Goal: Book appointment/travel/reservation

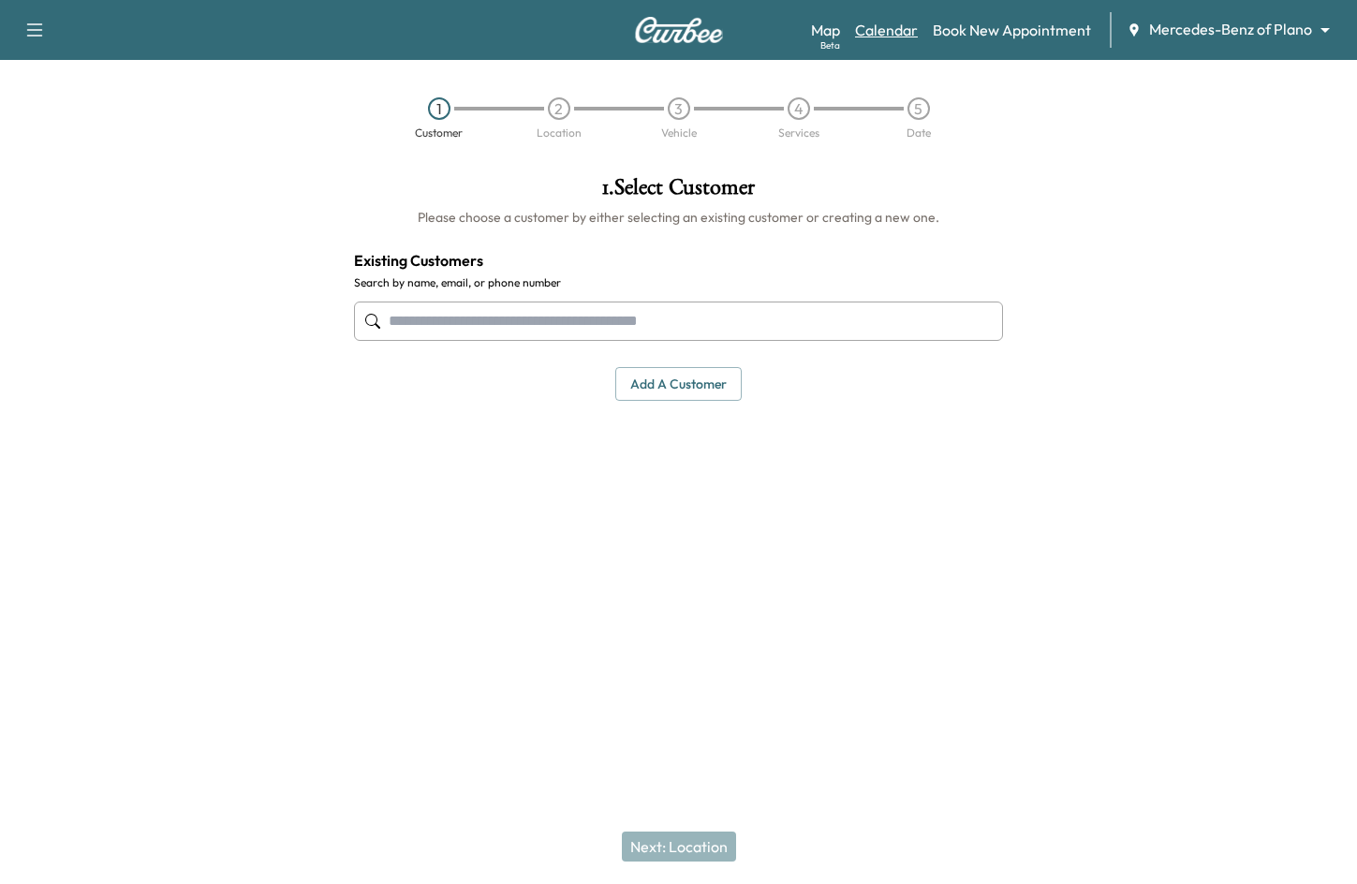
click at [859, 22] on div "Map Beta Calendar Book New Appointment Mercedes-Benz of Plano ******** ​" at bounding box center [1076, 30] width 531 height 36
click at [862, 23] on link "Calendar" at bounding box center [886, 30] width 63 height 22
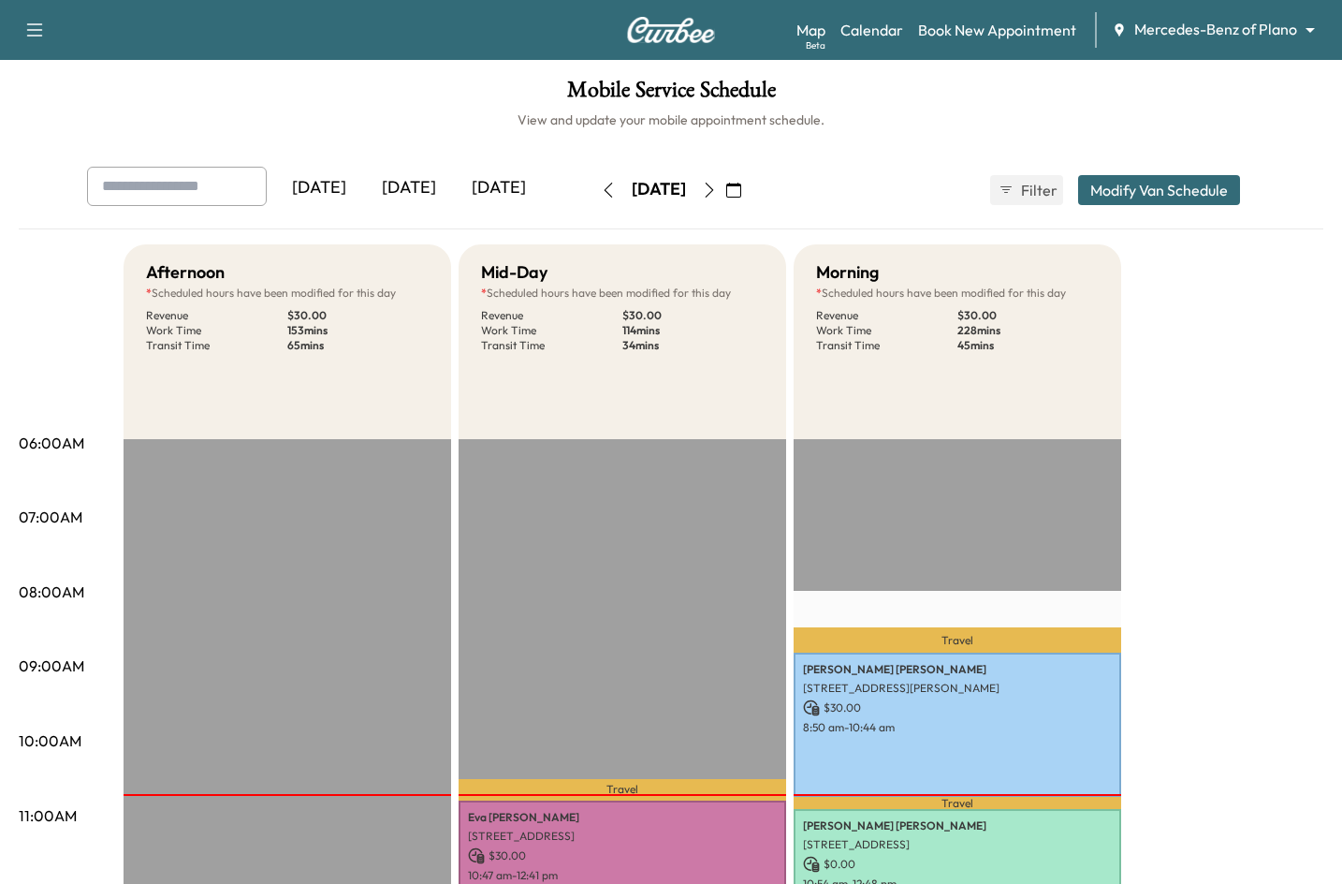
click at [1224, 50] on div "Support Log Out Map Beta Calendar Book New Appointment Mercedes-Benz of Plano *…" at bounding box center [671, 30] width 1342 height 60
click at [1224, 35] on body "Support Log Out Map Beta Calendar Book New Appointment Mercedes-Benz of Plano *…" at bounding box center [671, 442] width 1342 height 884
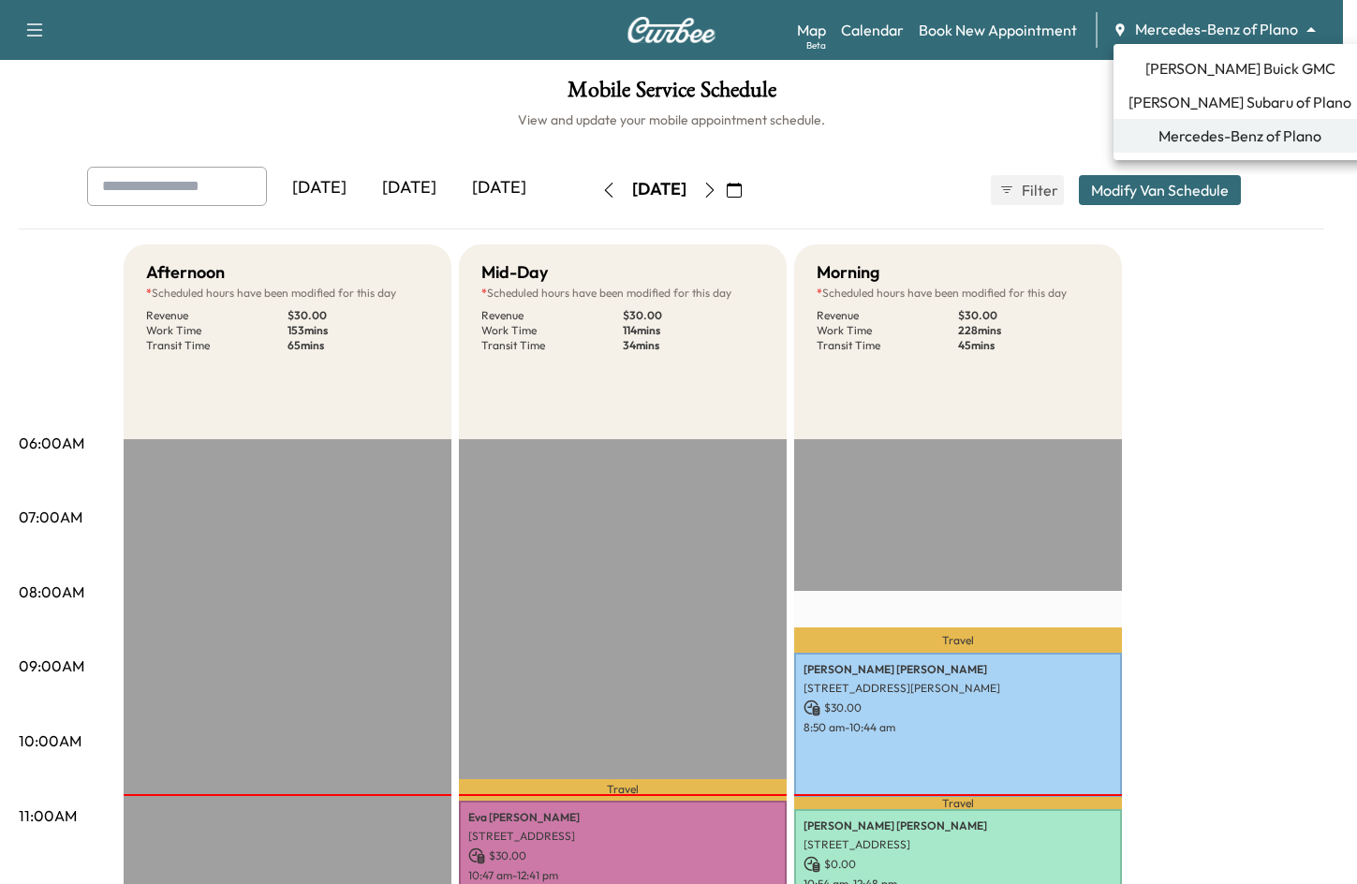
click at [1225, 96] on span "[PERSON_NAME] Subaru of Plano" at bounding box center [1239, 102] width 223 height 22
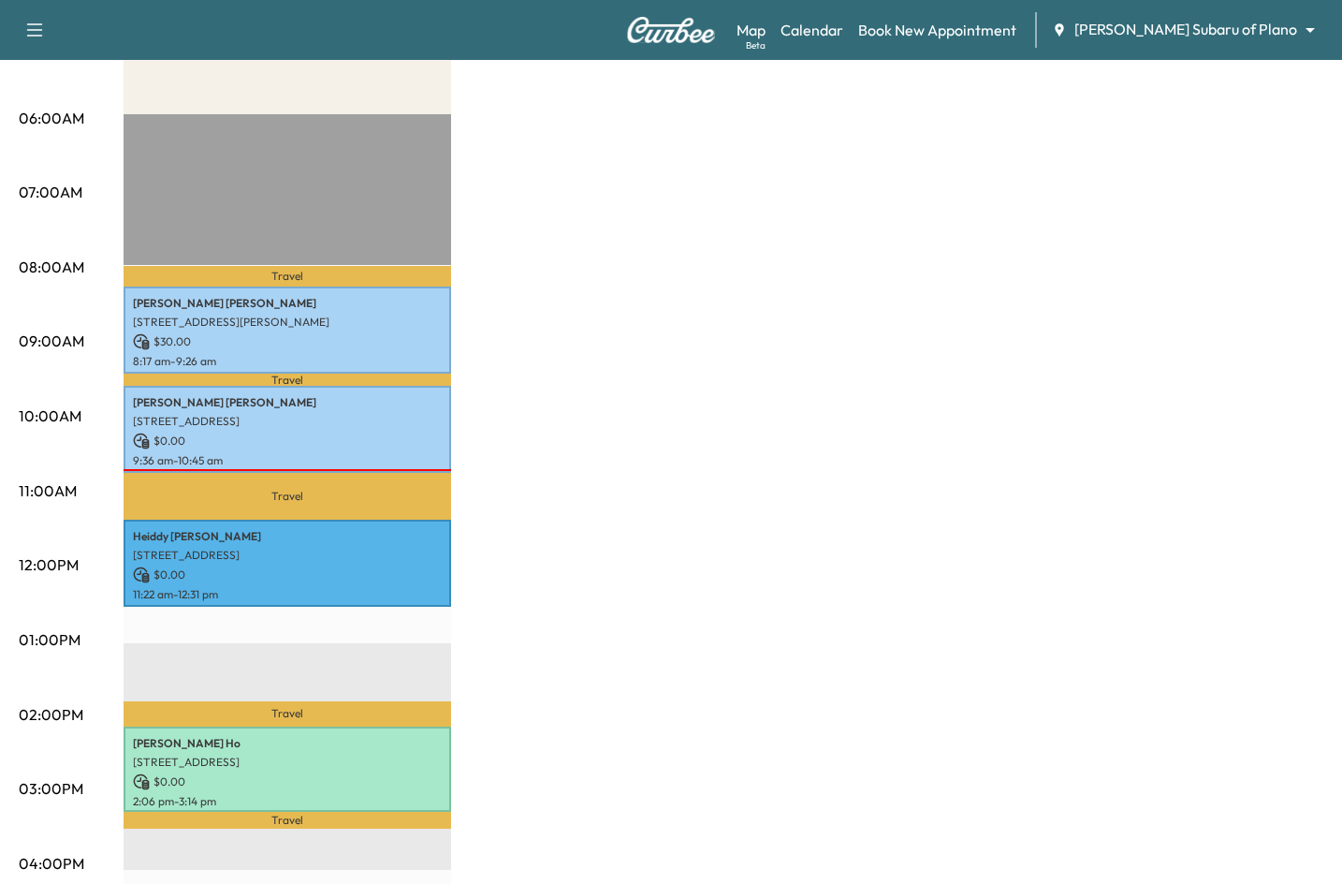
scroll to position [187, 0]
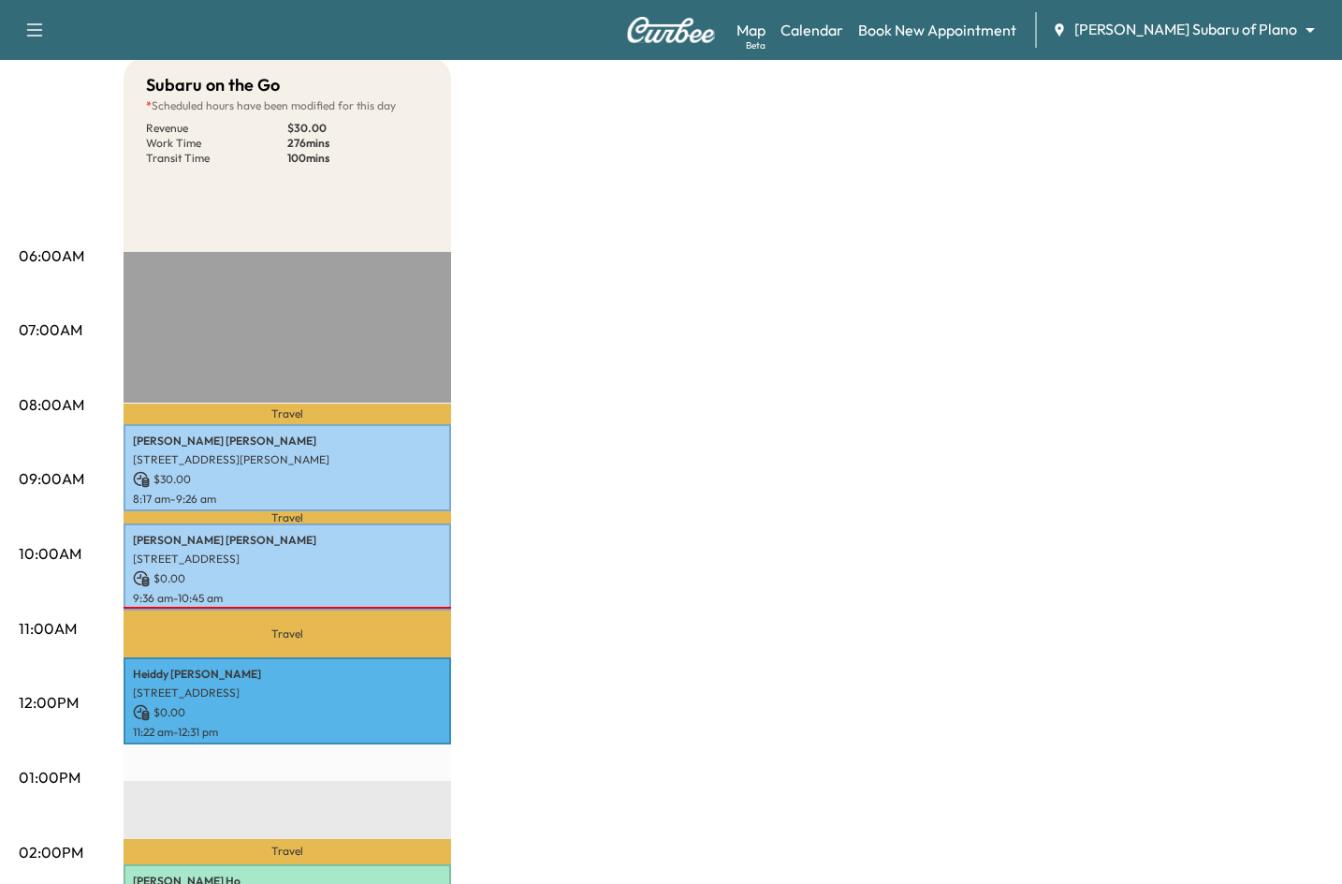
click at [1211, 50] on div "Support Log Out Map Beta Calendar Book New Appointment [PERSON_NAME] Subaru of …" at bounding box center [671, 30] width 1342 height 60
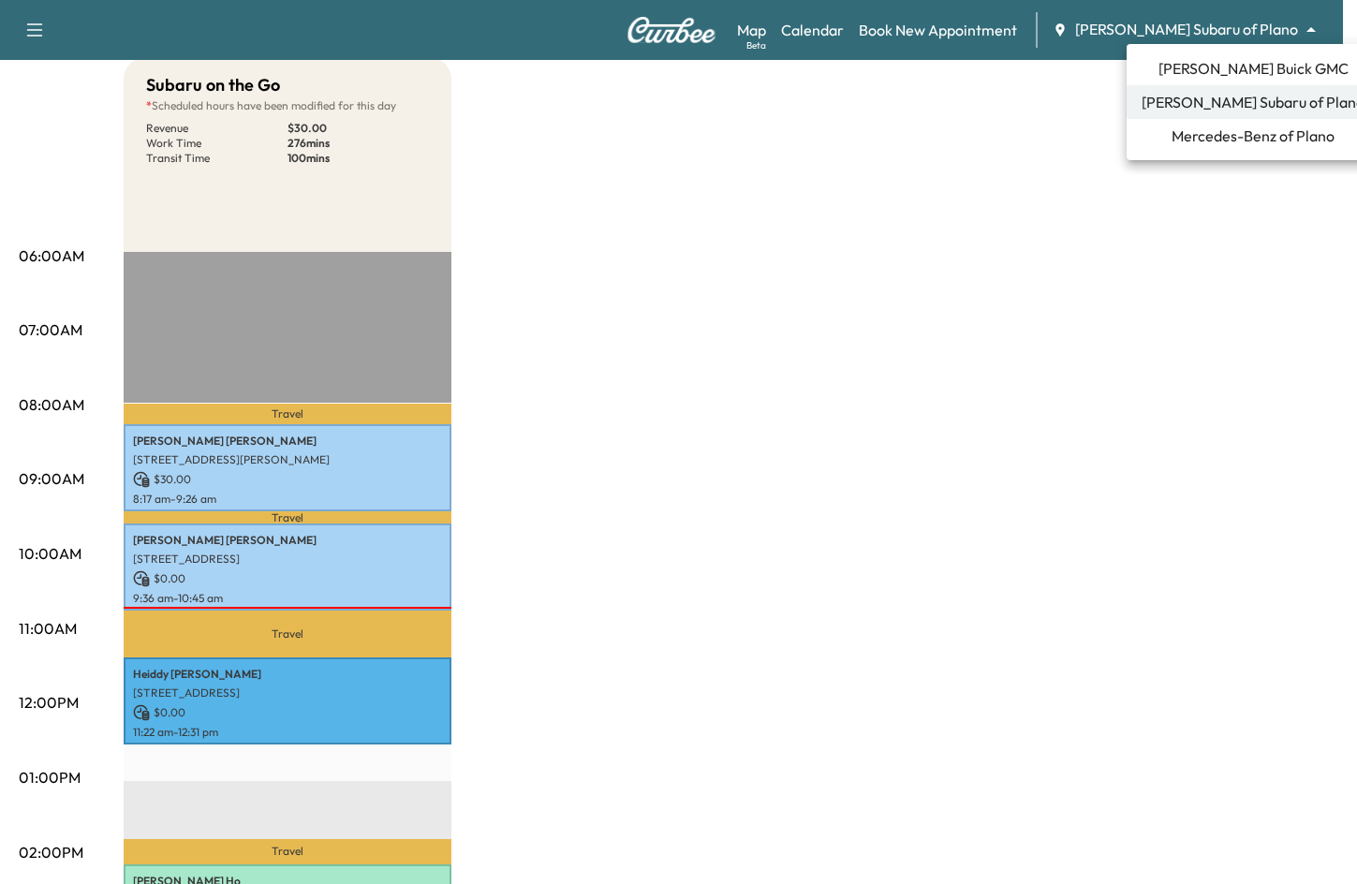
click at [1211, 37] on body "Support Log Out Map Beta Calendar Book New Appointment [PERSON_NAME] Subaru of …" at bounding box center [678, 255] width 1357 height 884
click at [1219, 67] on span "[PERSON_NAME] Buick GMC" at bounding box center [1253, 68] width 190 height 22
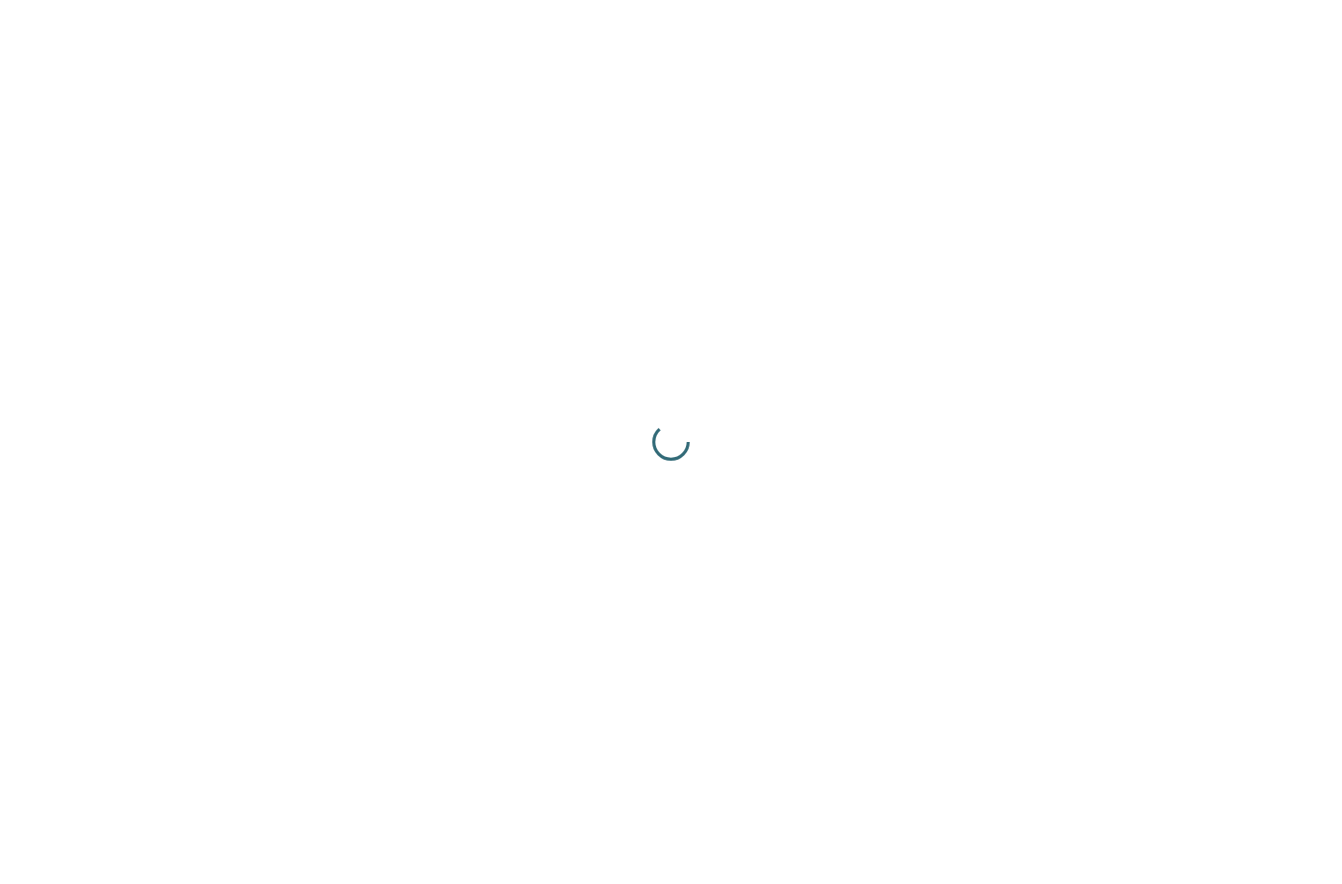
scroll to position [0, 0]
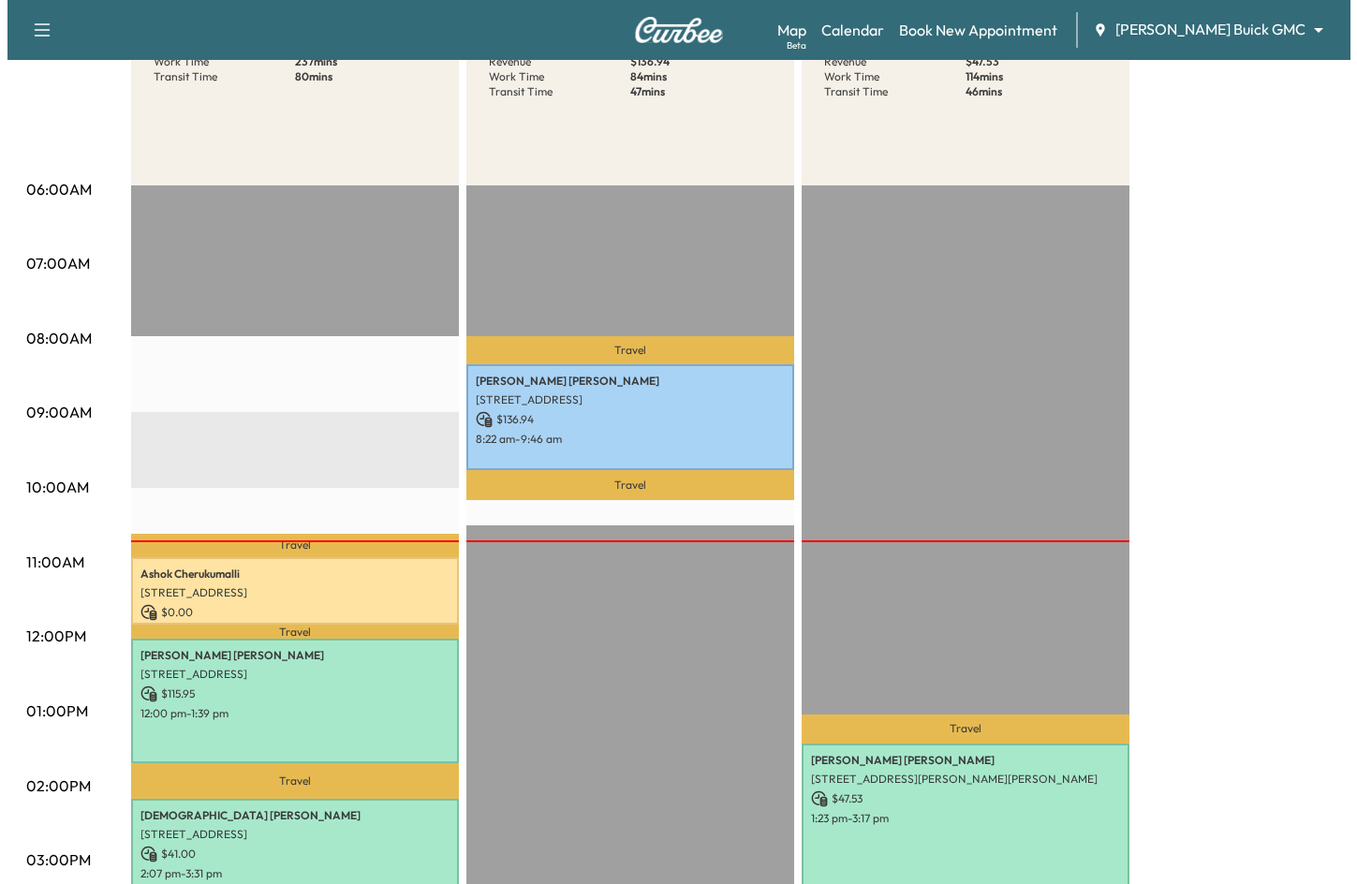
scroll to position [281, 0]
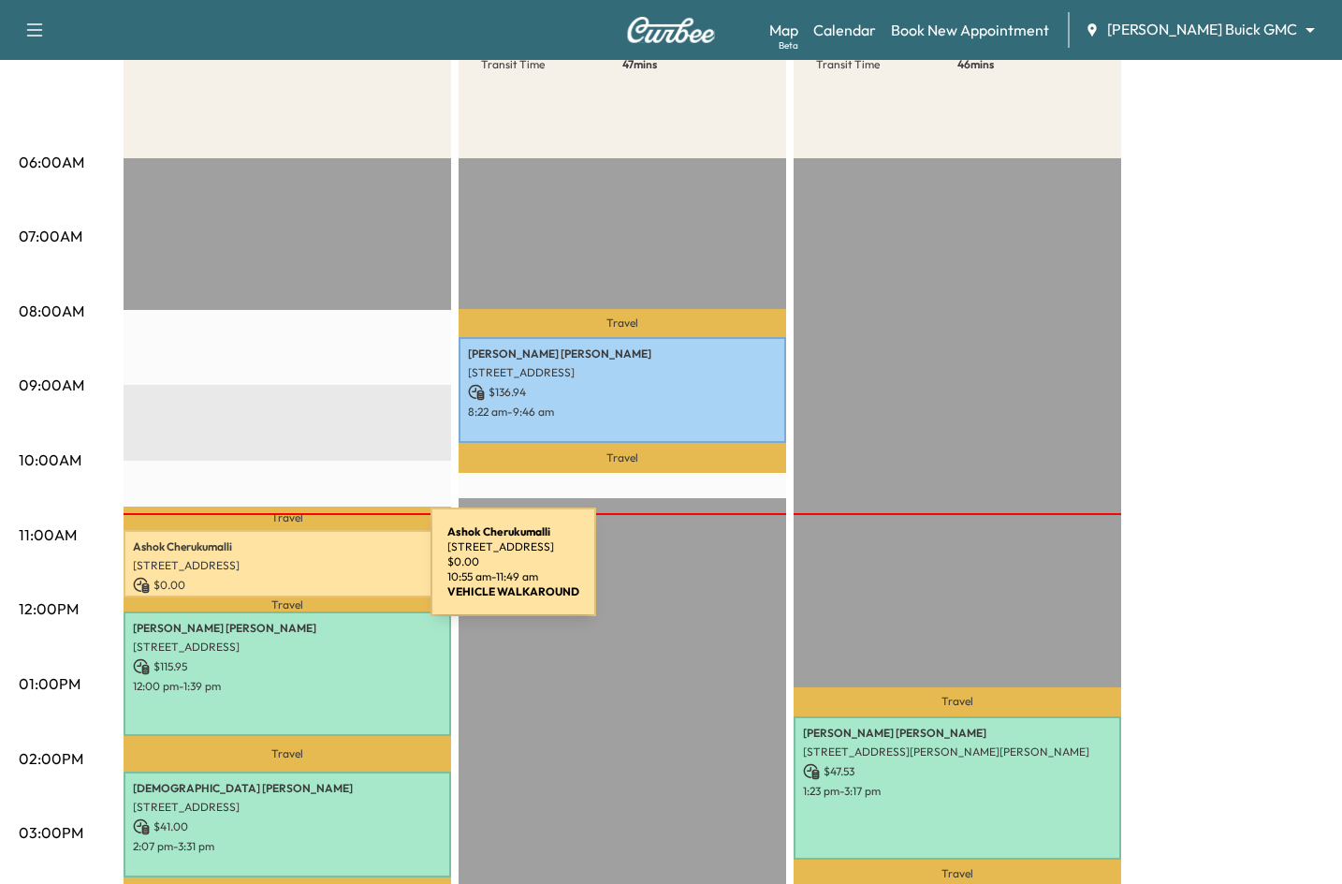
click at [290, 577] on p "$ 0.00" at bounding box center [287, 585] width 309 height 17
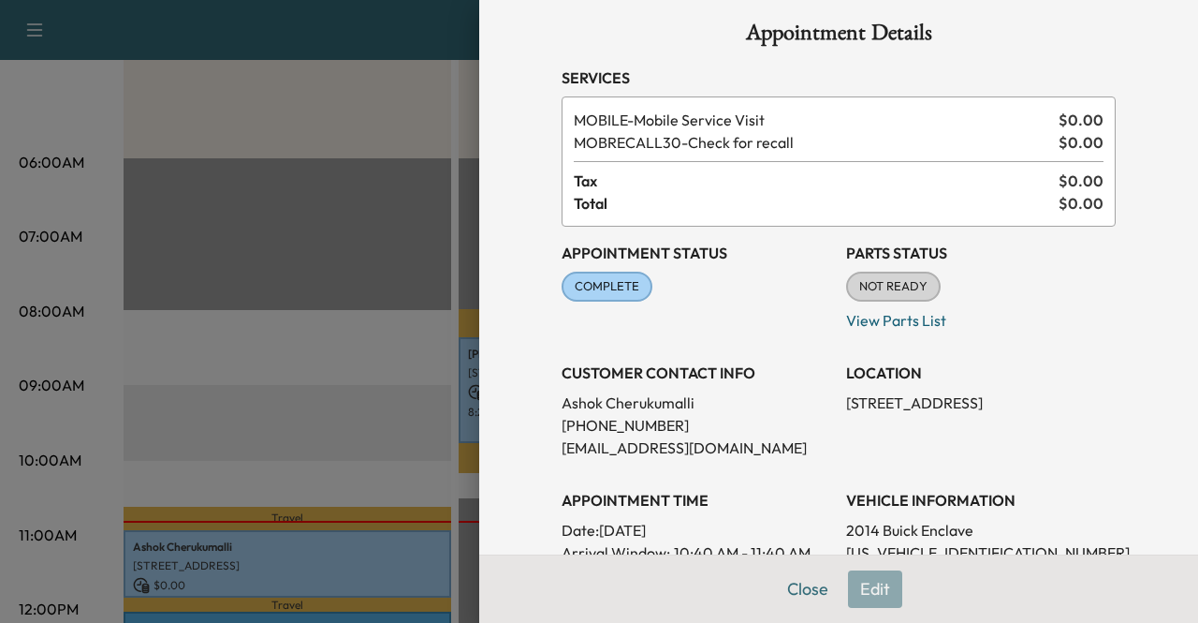
scroll to position [0, 0]
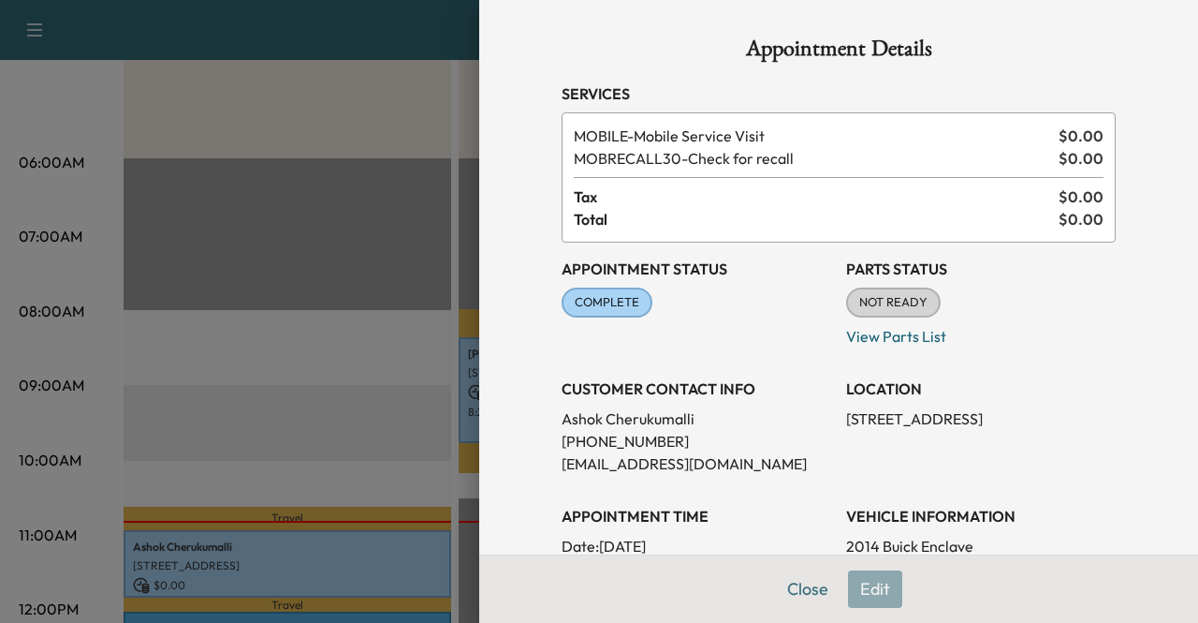
drag, startPoint x: 550, startPoint y: 420, endPoint x: 721, endPoint y: 417, distance: 170.4
click at [721, 417] on div "Appointment Details Services MOBILE - Mobile Service Visit $ 0.00 MOBRECALL30 -…" at bounding box center [838, 580] width 599 height 1160
drag, startPoint x: 547, startPoint y: 420, endPoint x: 703, endPoint y: 418, distance: 156.4
click at [703, 418] on p "[PERSON_NAME]" at bounding box center [697, 418] width 270 height 22
copy p "[PERSON_NAME]"
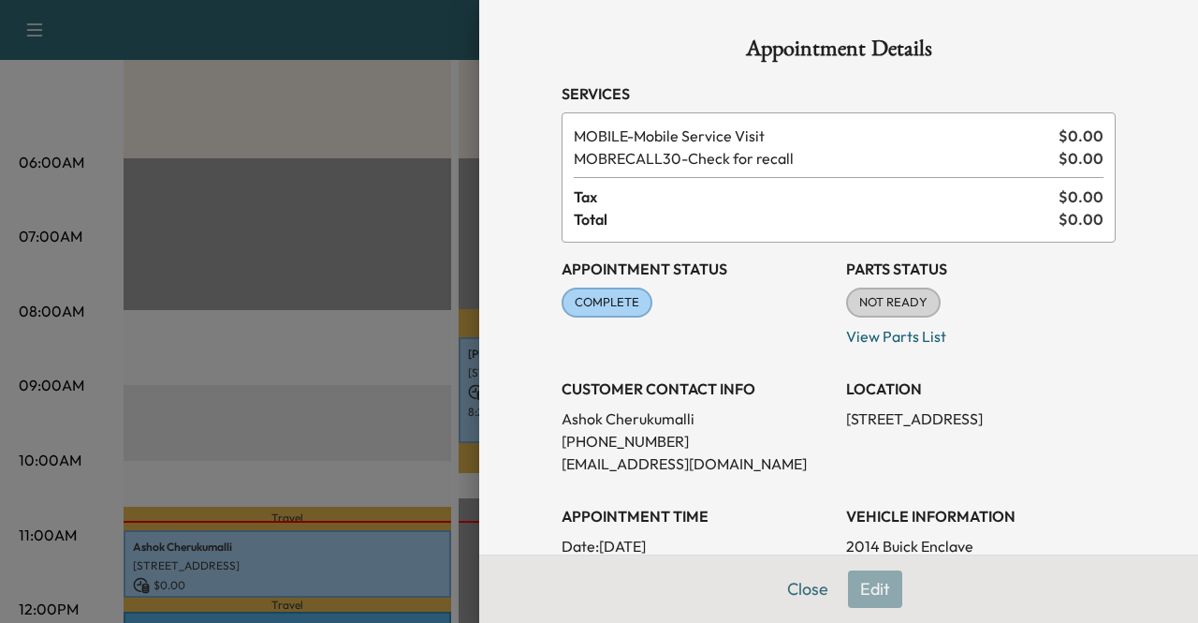
click at [797, 433] on p "[PHONE_NUMBER]" at bounding box center [697, 441] width 270 height 22
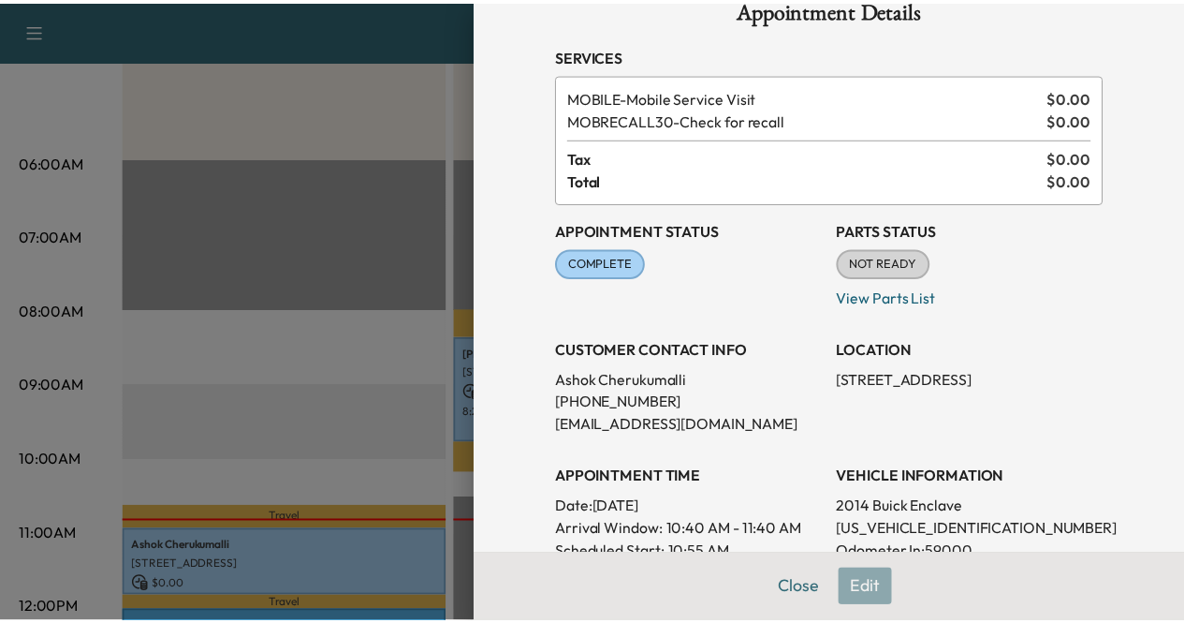
scroll to position [94, 0]
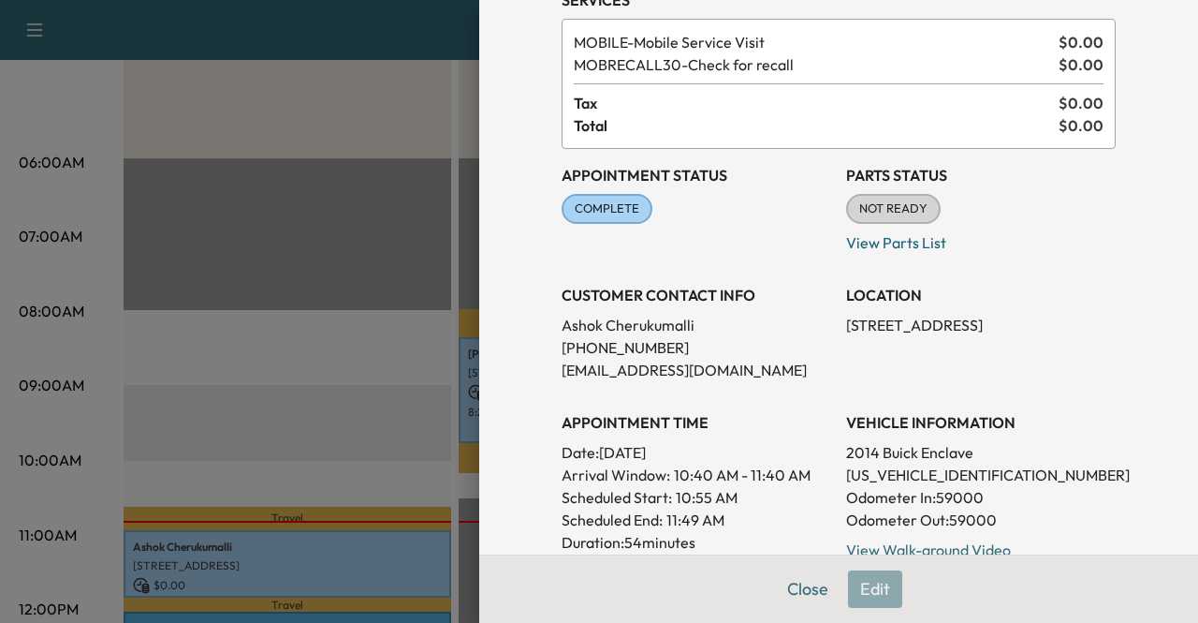
click at [75, 296] on div at bounding box center [599, 311] width 1198 height 623
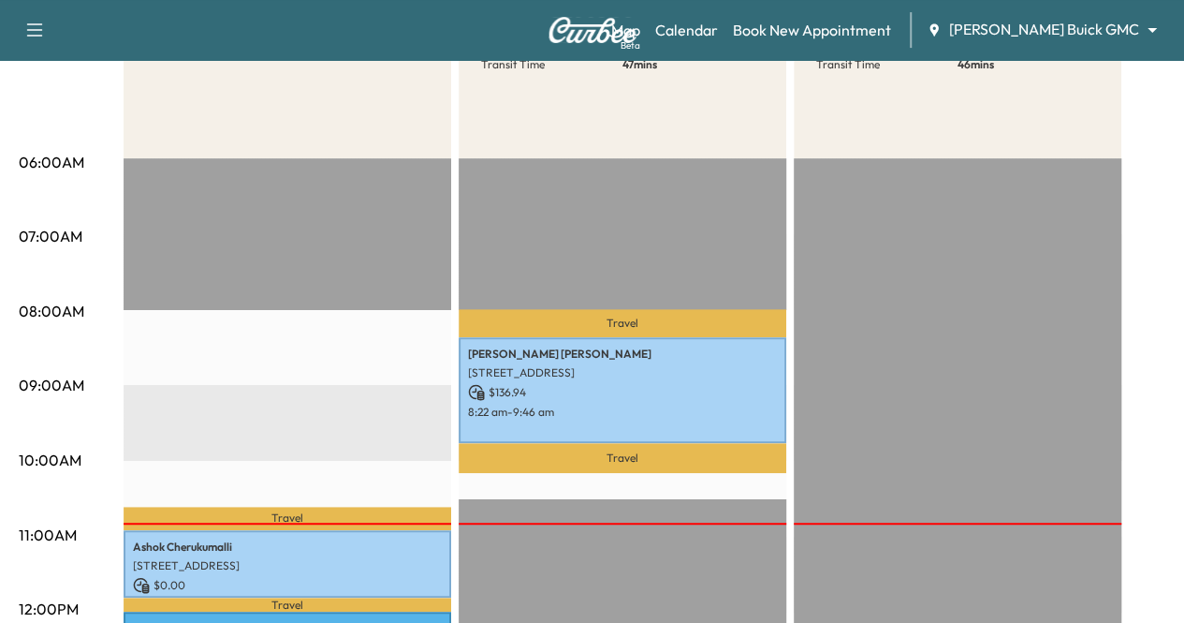
scroll to position [0, 0]
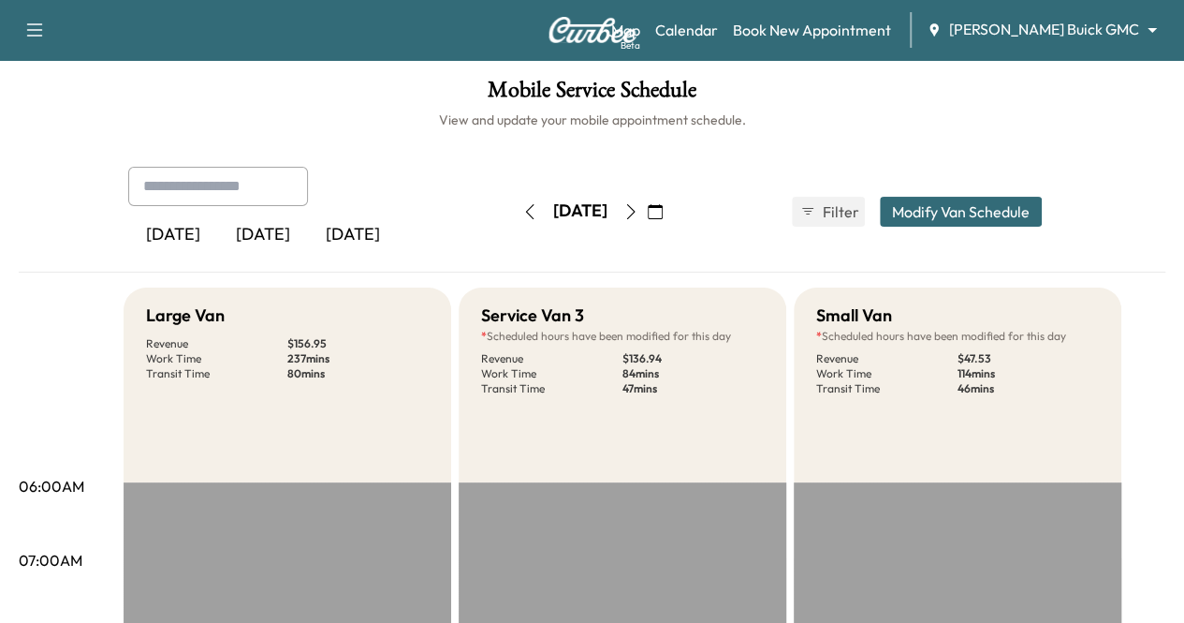
click at [638, 213] on icon "button" at bounding box center [630, 211] width 15 height 15
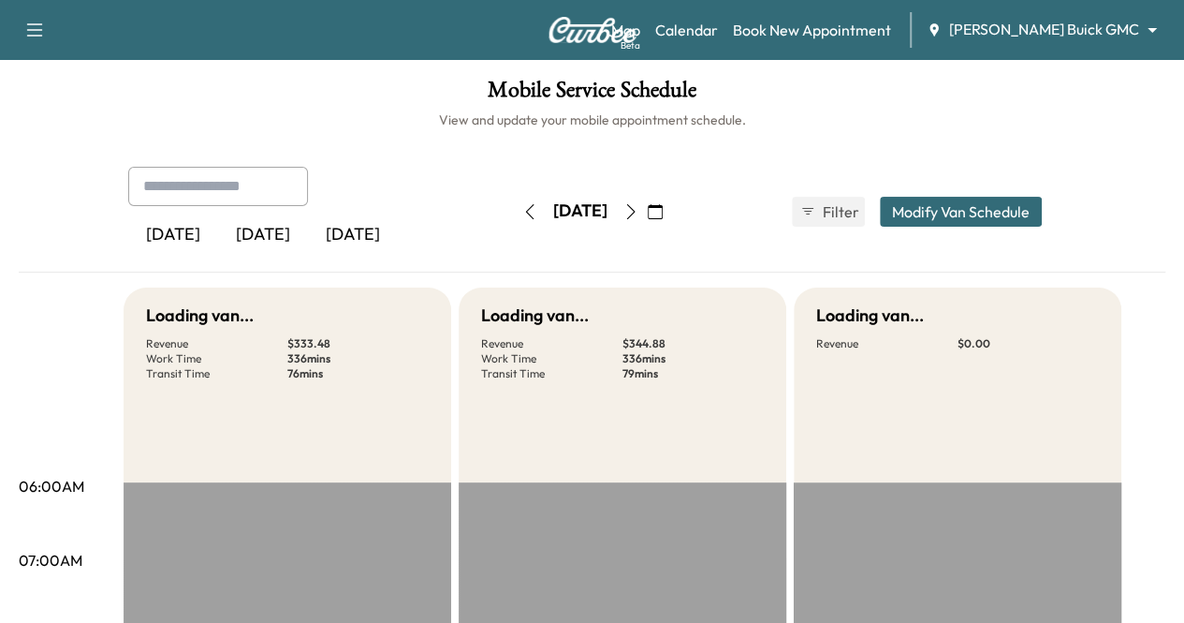
click at [638, 213] on icon "button" at bounding box center [630, 211] width 15 height 15
click at [671, 213] on button "button" at bounding box center [655, 212] width 32 height 30
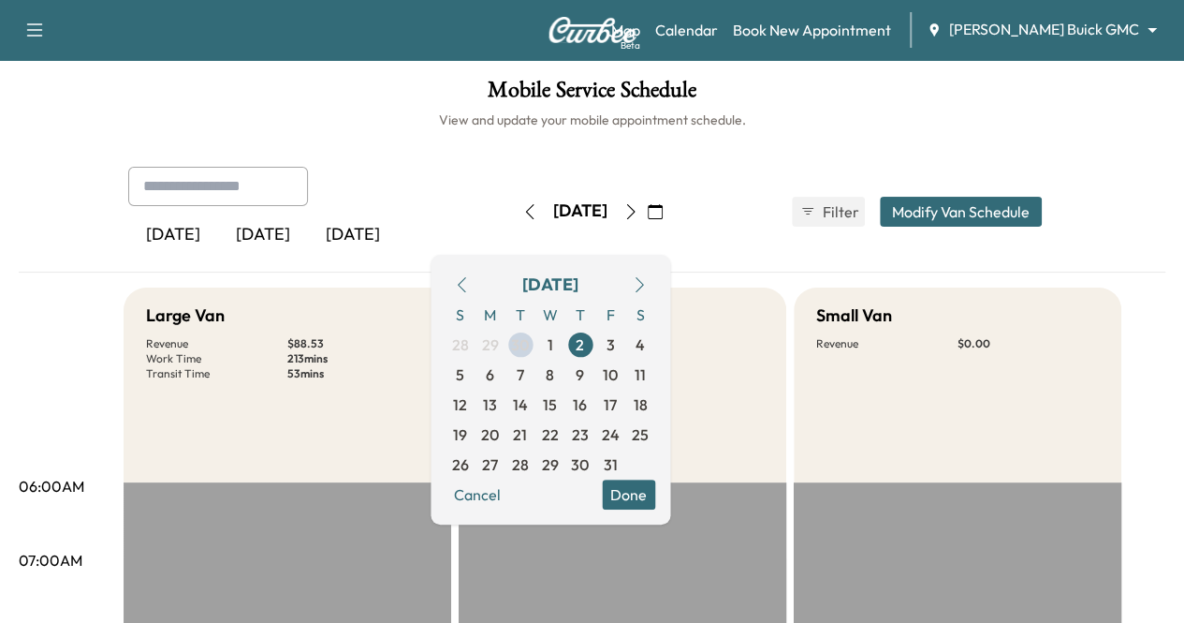
click at [671, 213] on button "button" at bounding box center [655, 212] width 32 height 30
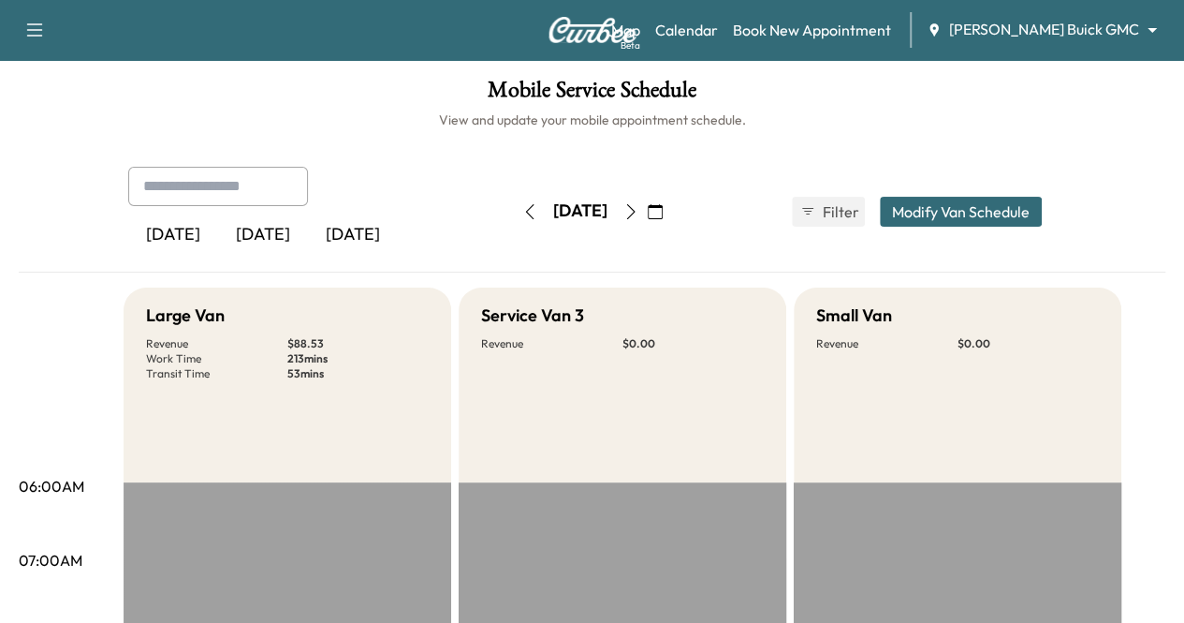
click at [638, 213] on icon "button" at bounding box center [630, 211] width 15 height 15
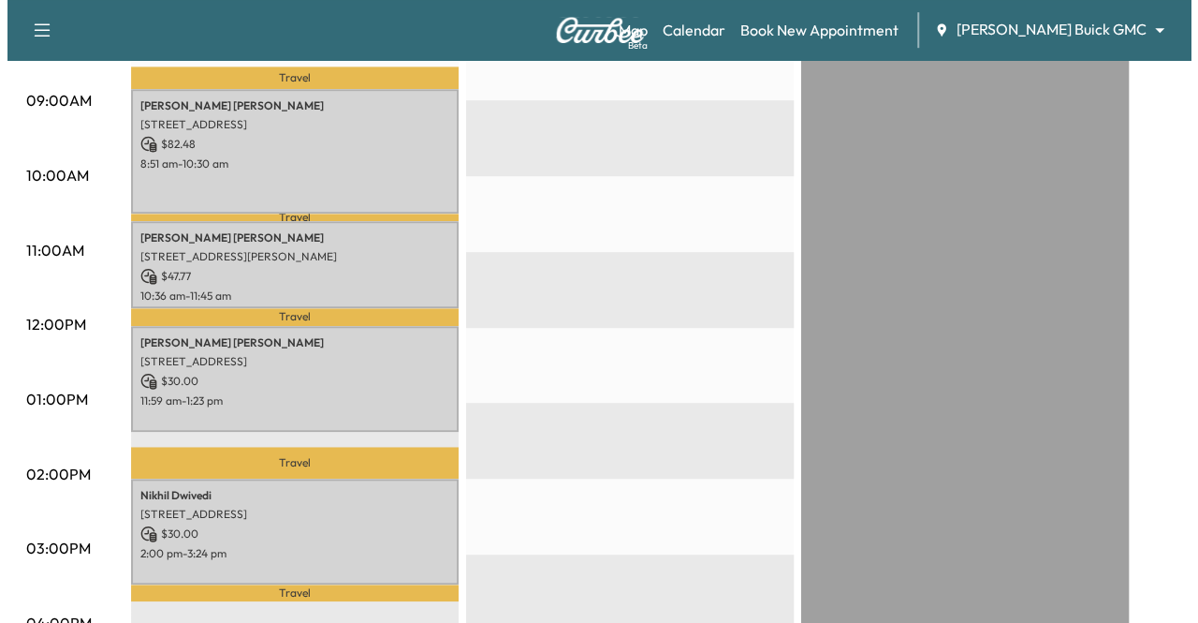
scroll to position [524, 0]
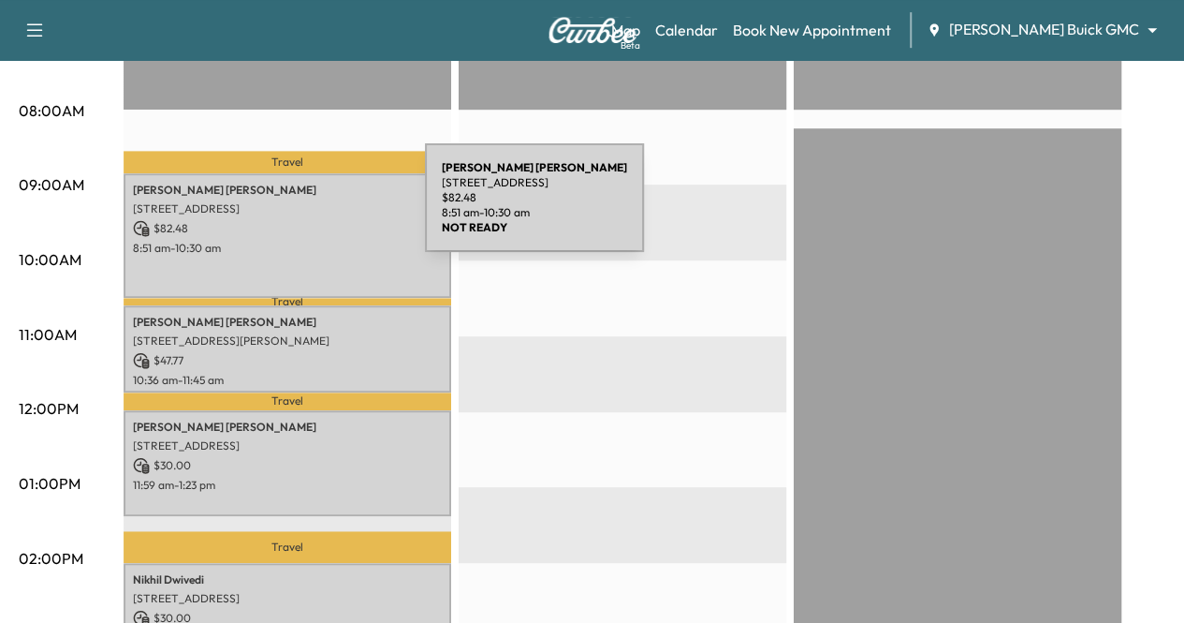
click at [285, 209] on p "[STREET_ADDRESS]" at bounding box center [287, 208] width 309 height 15
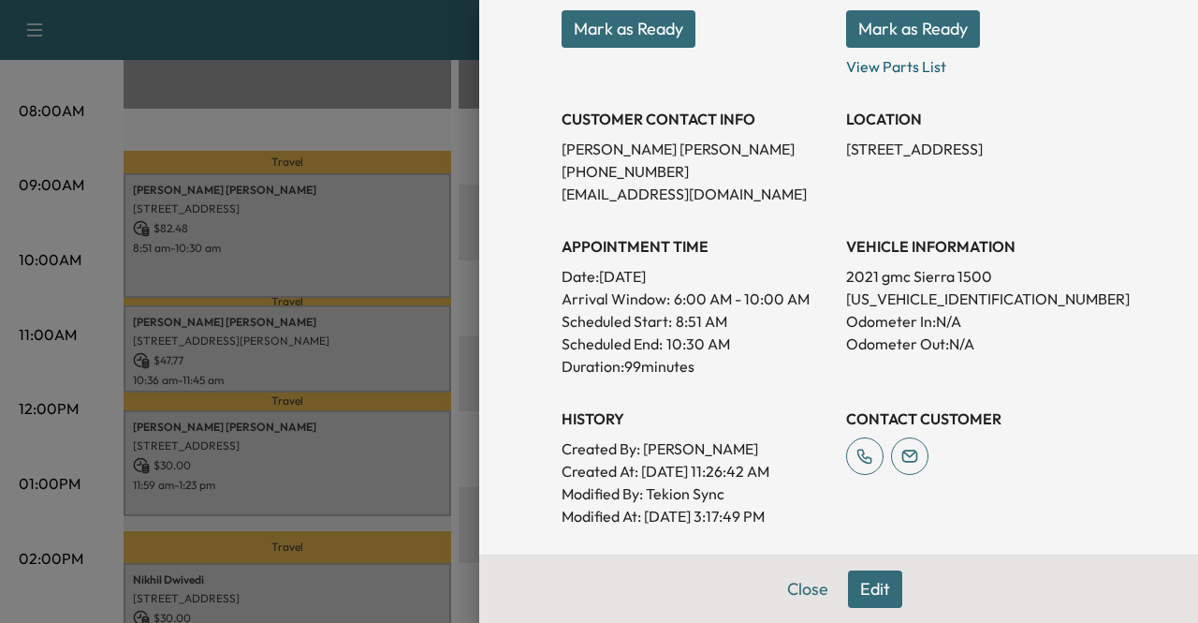
scroll to position [374, 0]
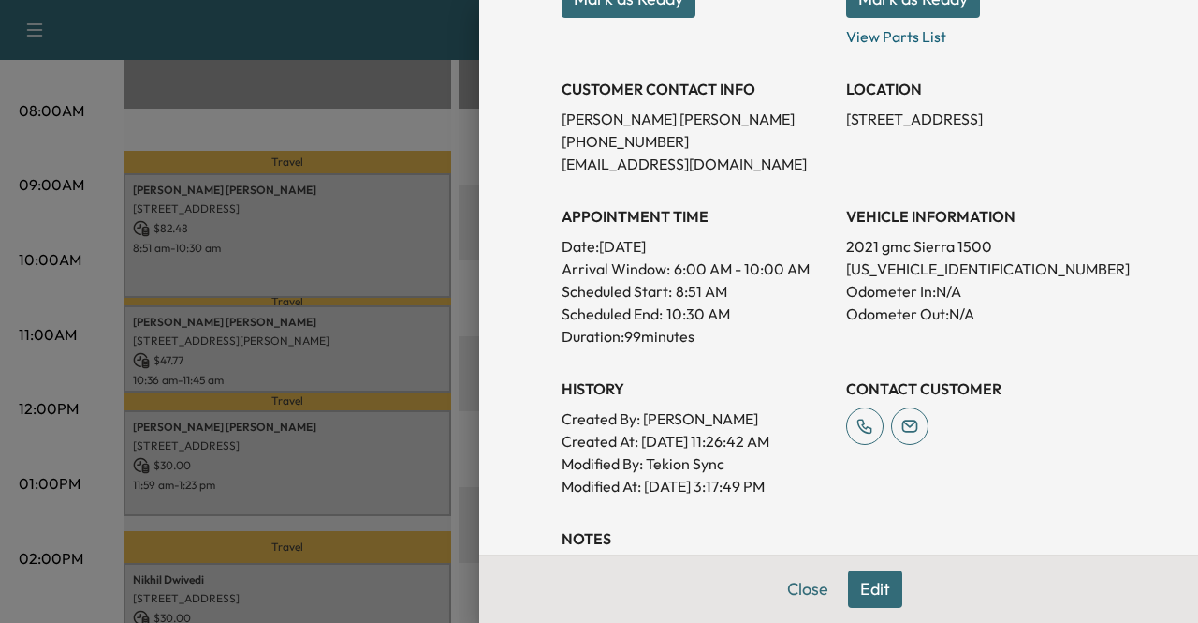
click at [241, 351] on div at bounding box center [599, 311] width 1198 height 623
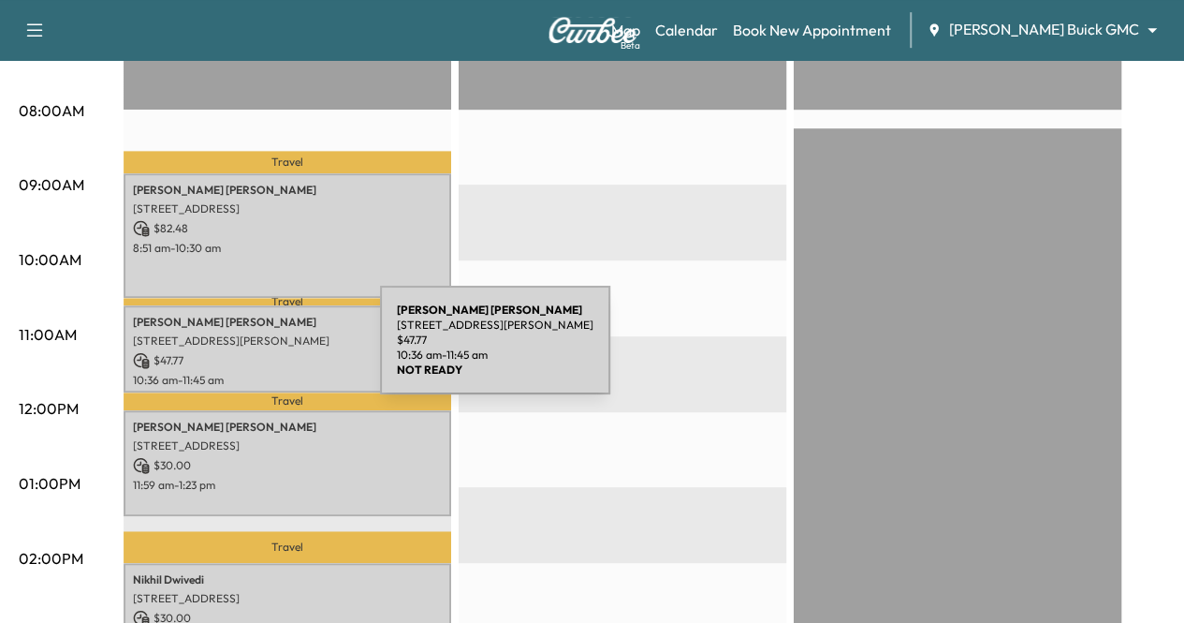
click at [240, 352] on p "$ 47.77" at bounding box center [287, 360] width 309 height 17
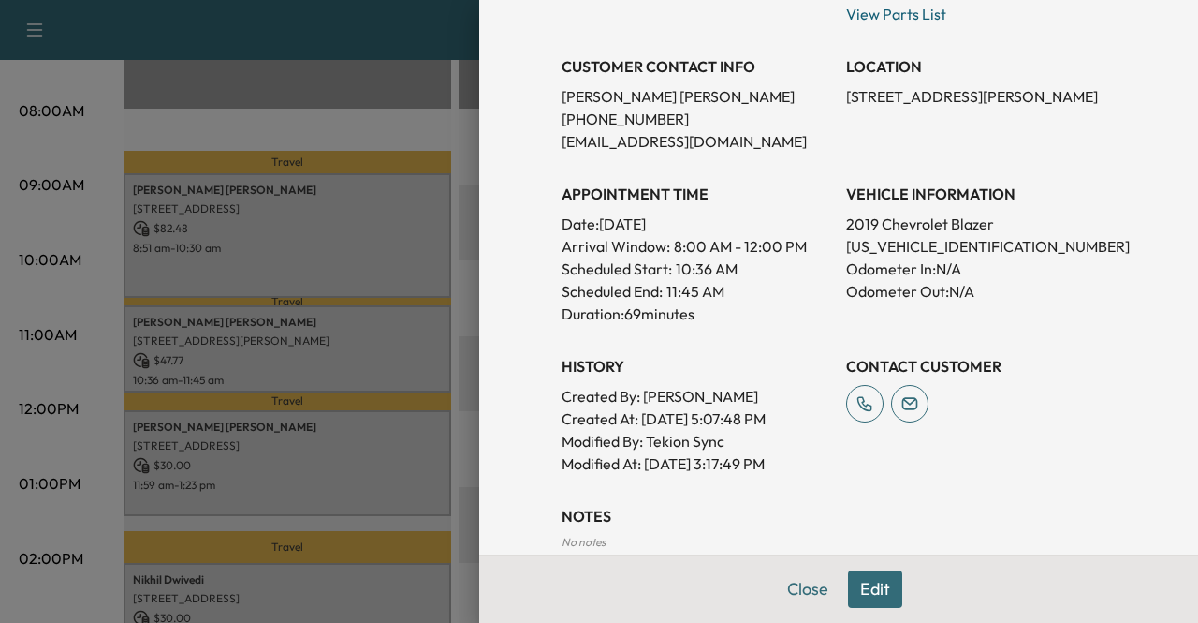
click at [288, 382] on div at bounding box center [599, 311] width 1198 height 623
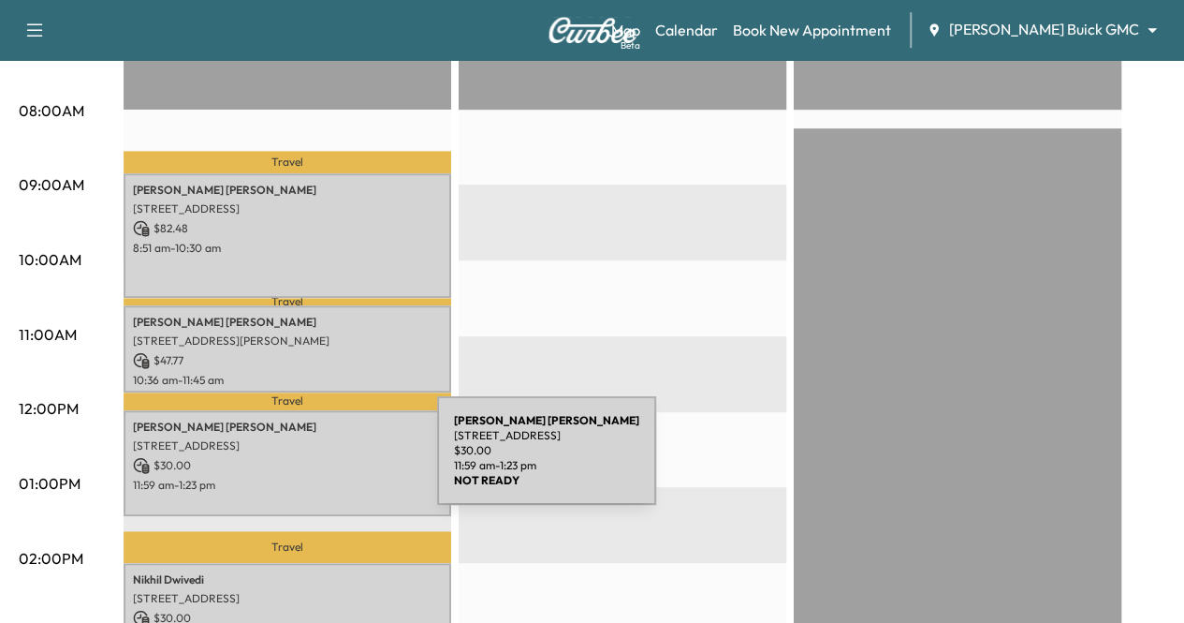
click at [297, 462] on p "$ 30.00" at bounding box center [287, 465] width 309 height 17
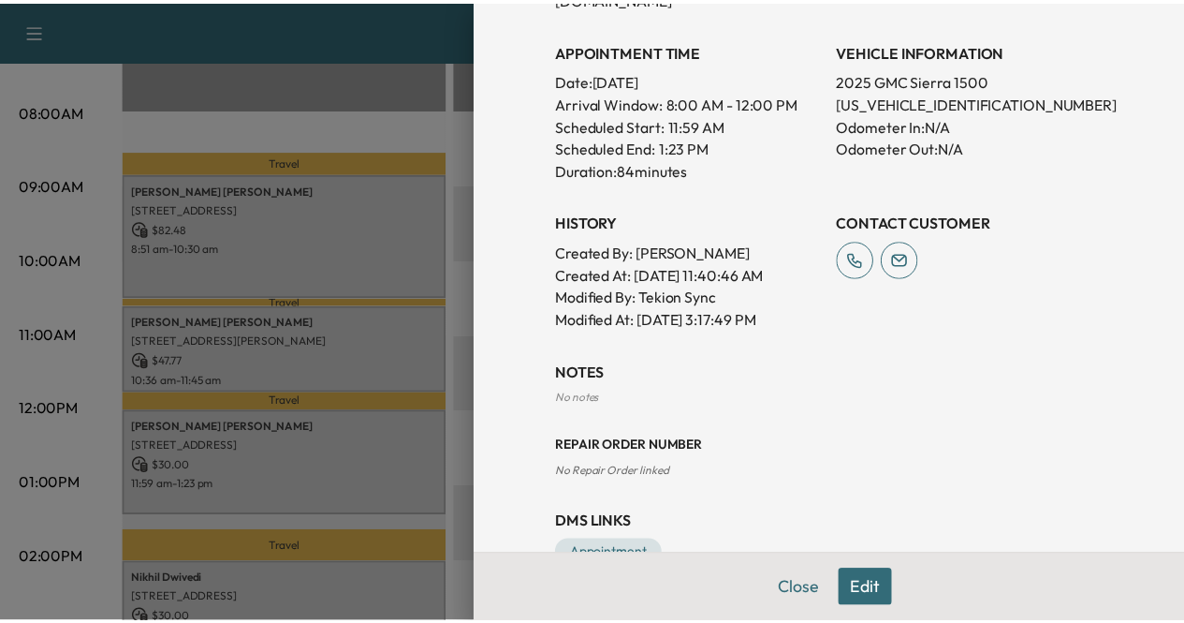
scroll to position [566, 0]
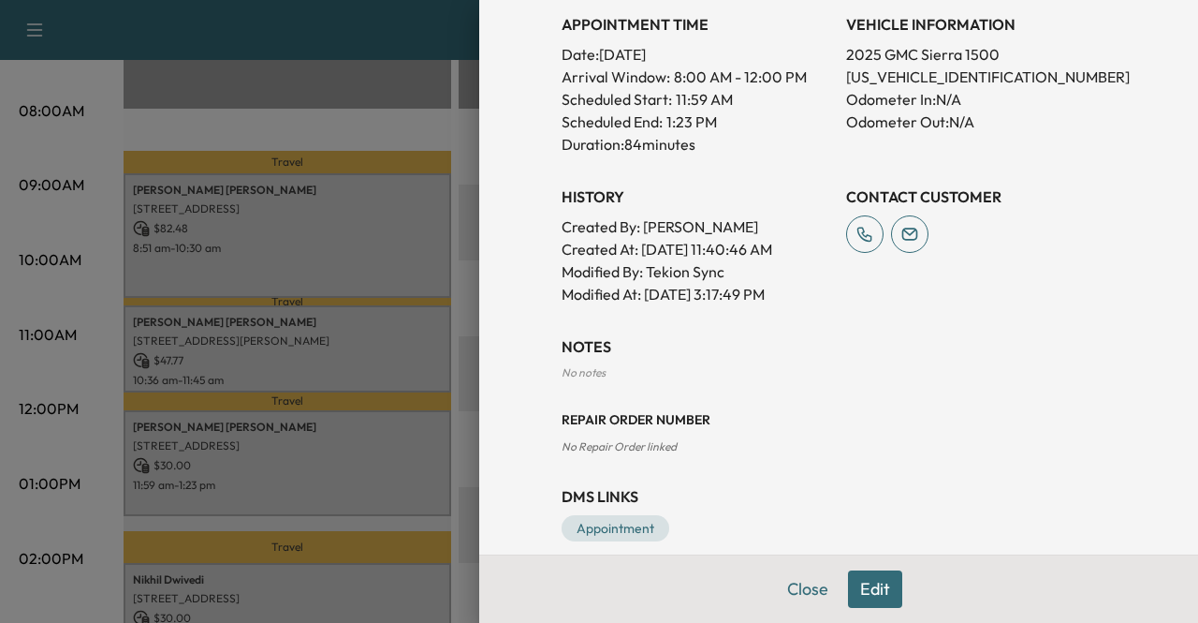
click at [118, 508] on div at bounding box center [599, 311] width 1198 height 623
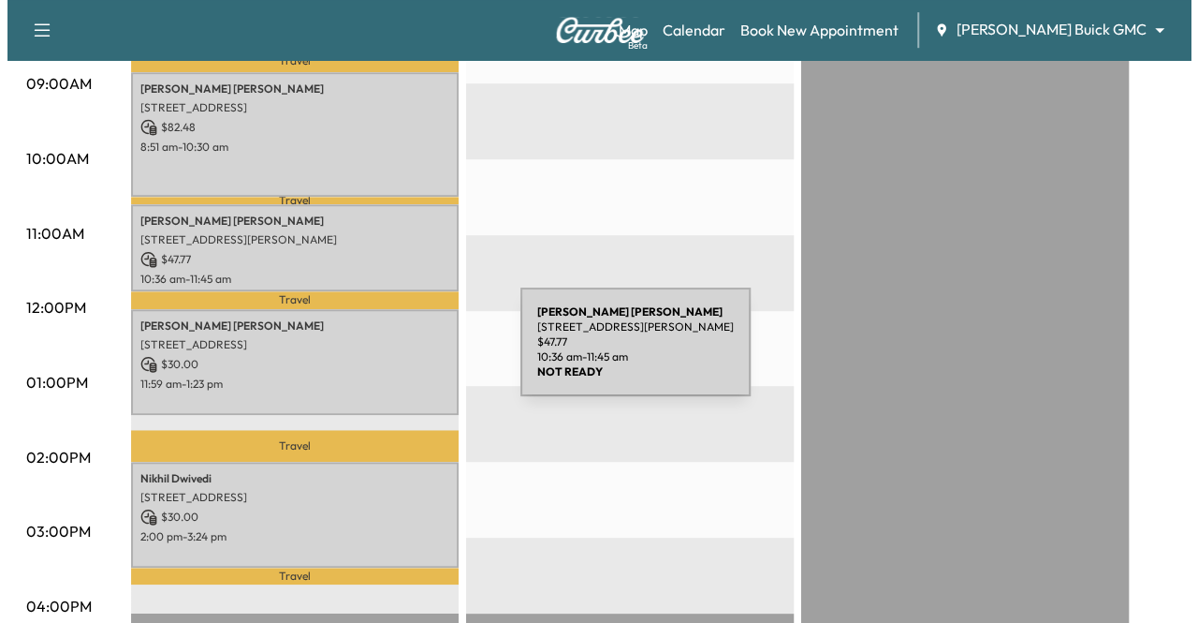
scroll to position [805, 0]
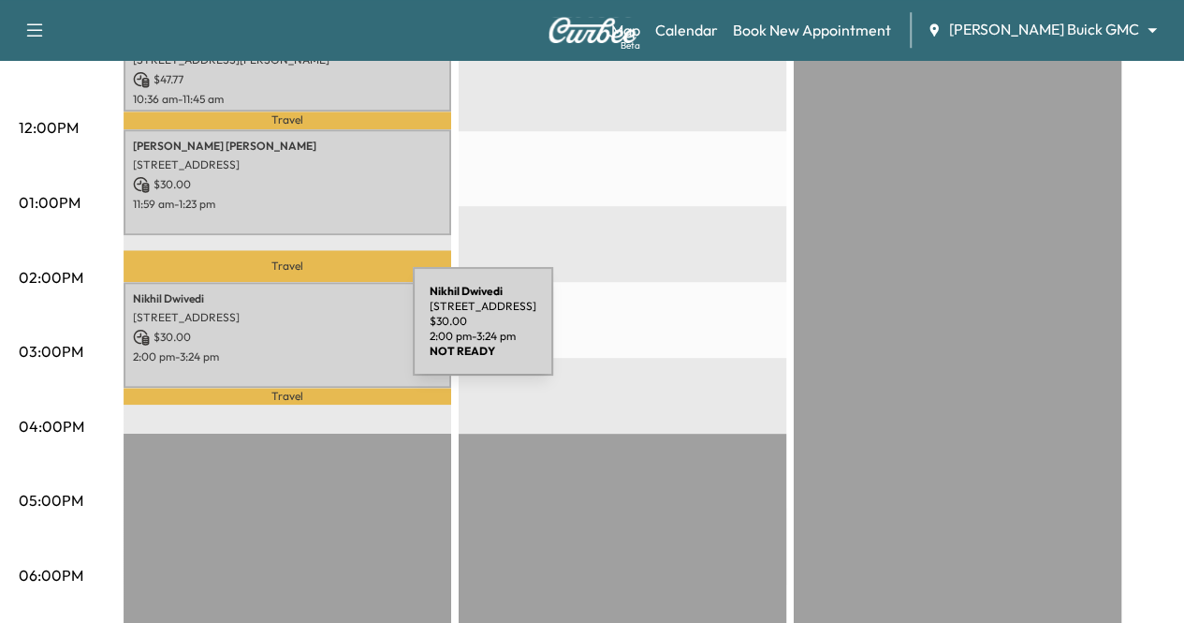
click at [272, 332] on p "$ 30.00" at bounding box center [287, 337] width 309 height 17
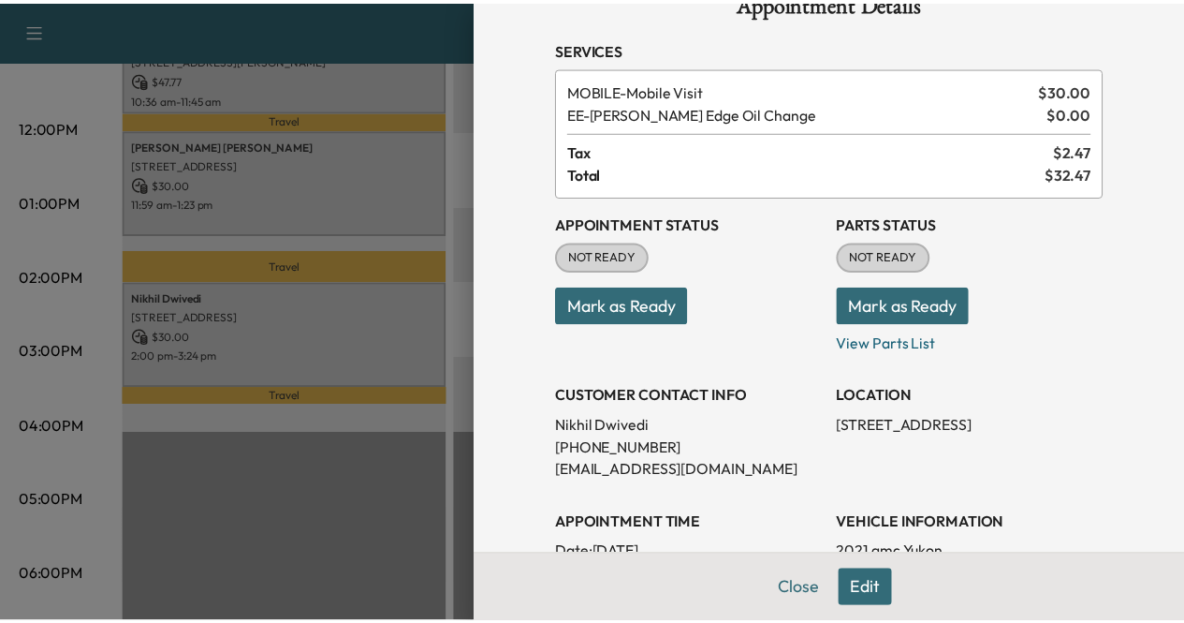
scroll to position [0, 0]
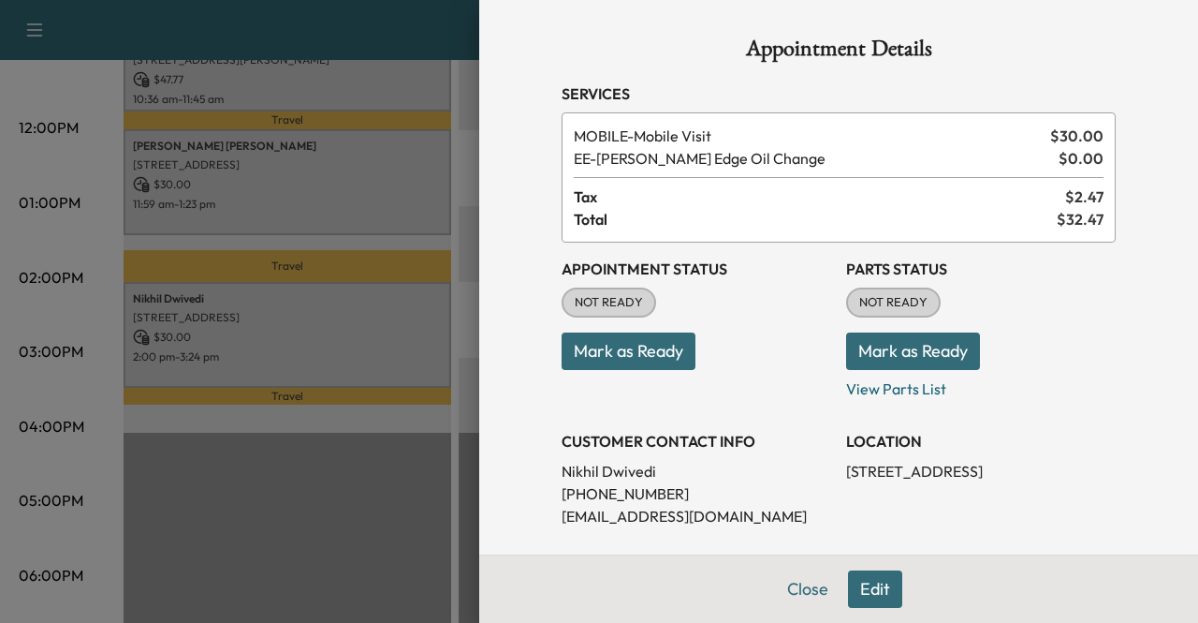
click at [227, 550] on div at bounding box center [599, 311] width 1198 height 623
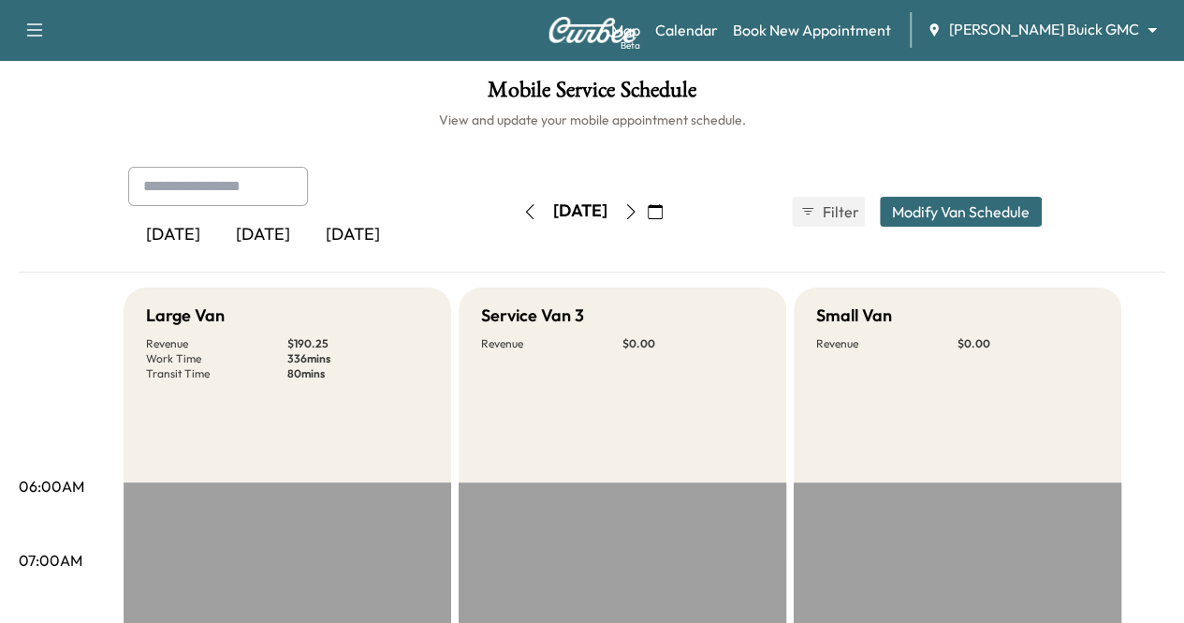
click at [663, 212] on icon "button" at bounding box center [655, 211] width 15 height 15
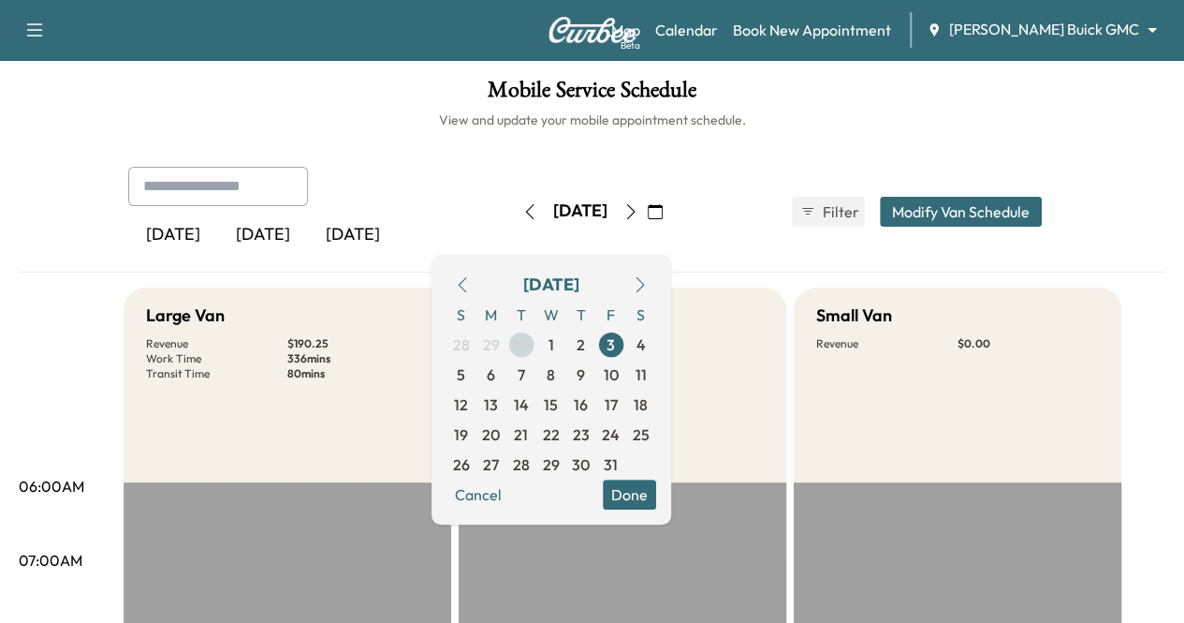
click at [536, 344] on span "30" at bounding box center [521, 345] width 30 height 30
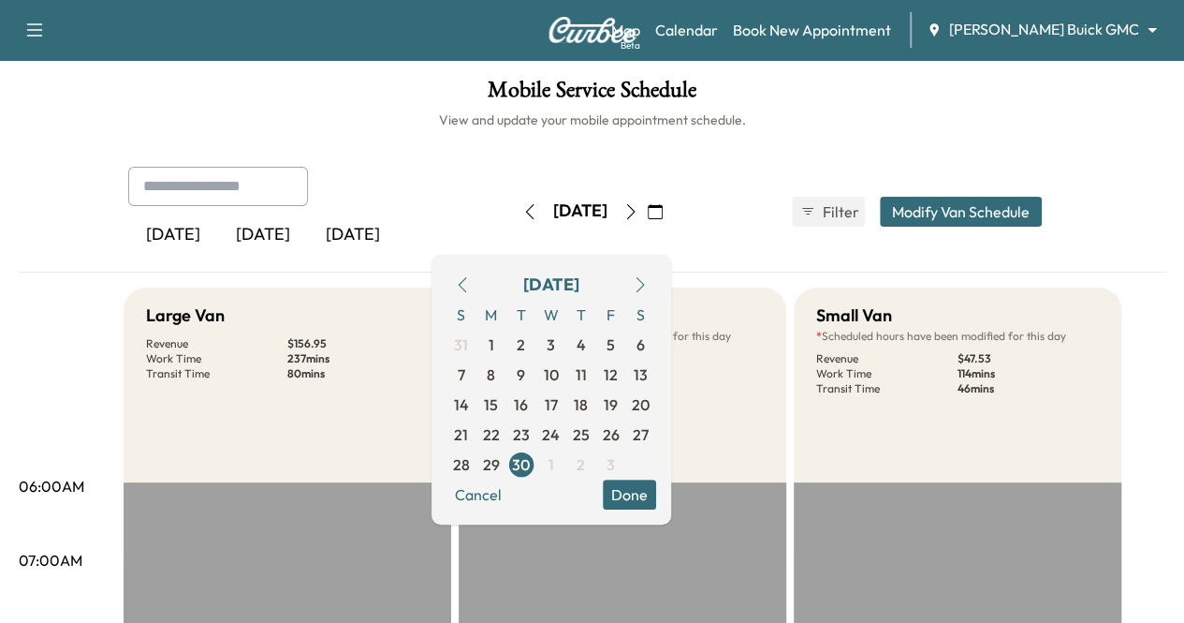
click at [797, 216] on div "[DATE] [DATE] [DATE] [DATE] September 2025 S M T W T F S 31 1 2 3 4 5 6 7 8 9 1…" at bounding box center [592, 212] width 959 height 90
click at [656, 495] on button "Done" at bounding box center [629, 494] width 53 height 30
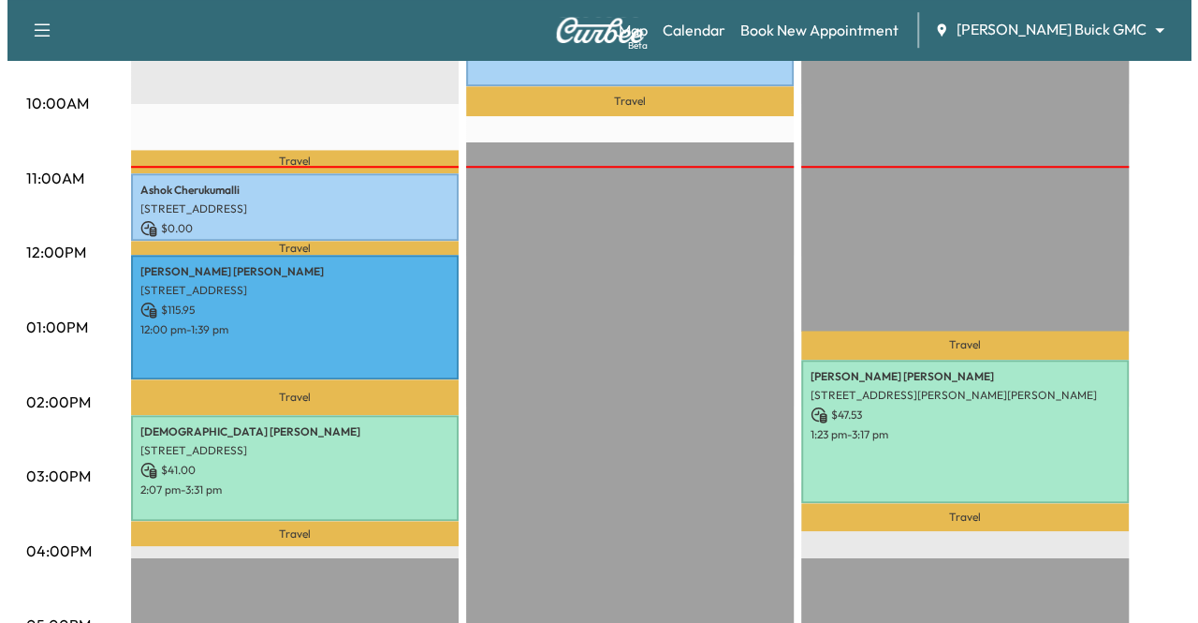
scroll to position [655, 0]
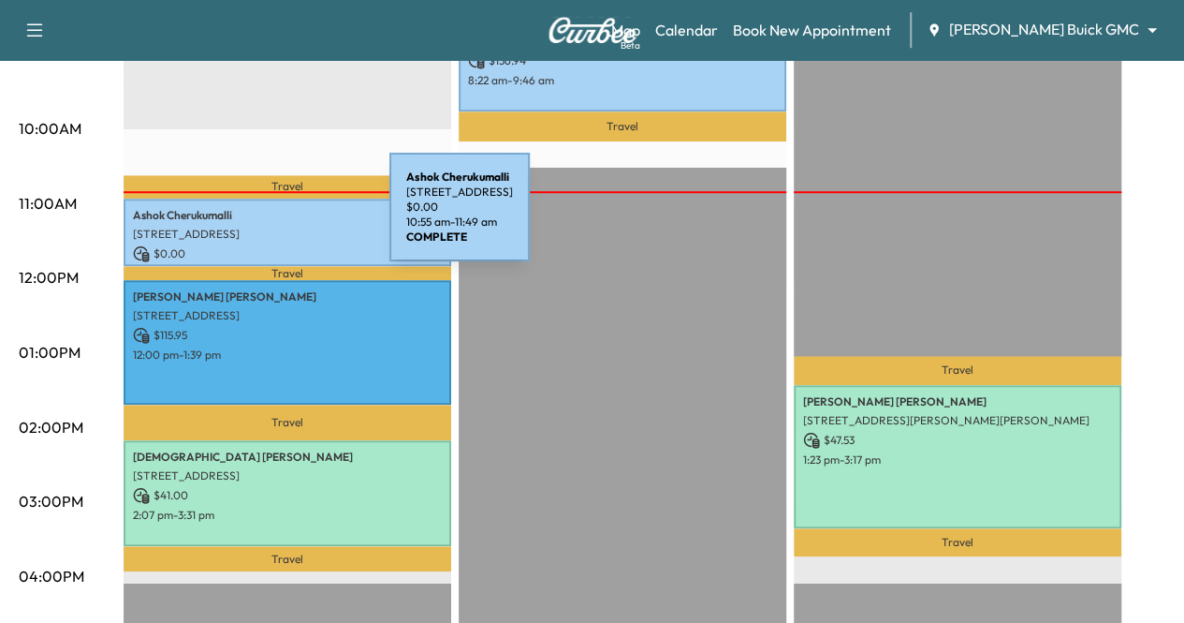
click at [249, 218] on div "[PERSON_NAME] [STREET_ADDRESS] $ 0.00 10:55 am - 11:49 am" at bounding box center [288, 232] width 328 height 68
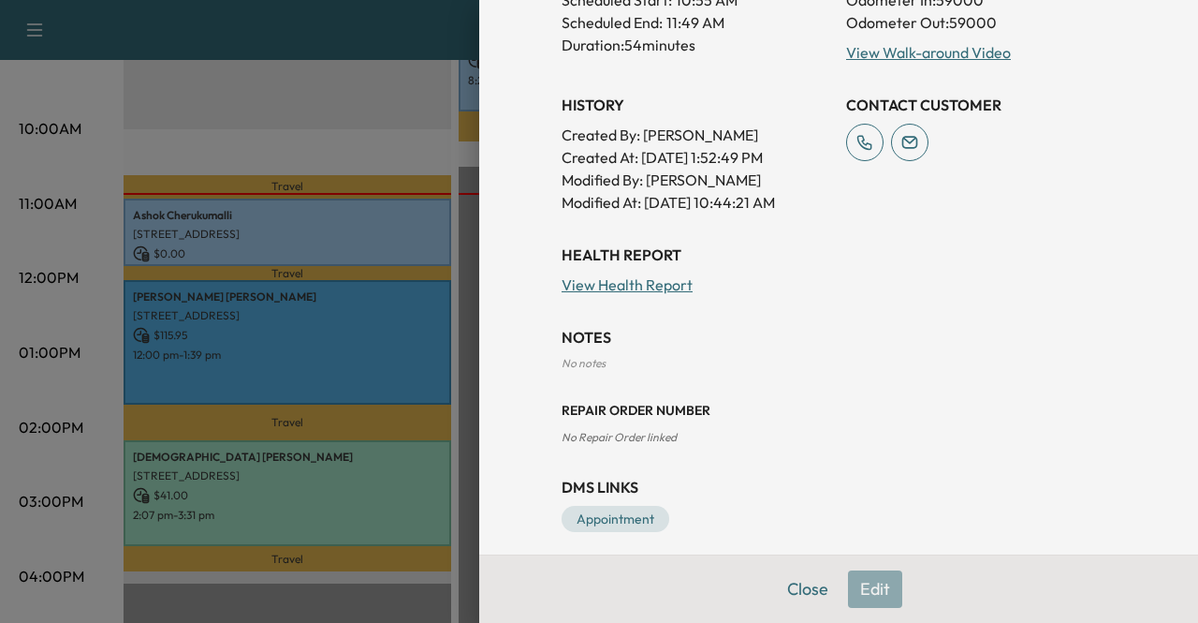
scroll to position [604, 0]
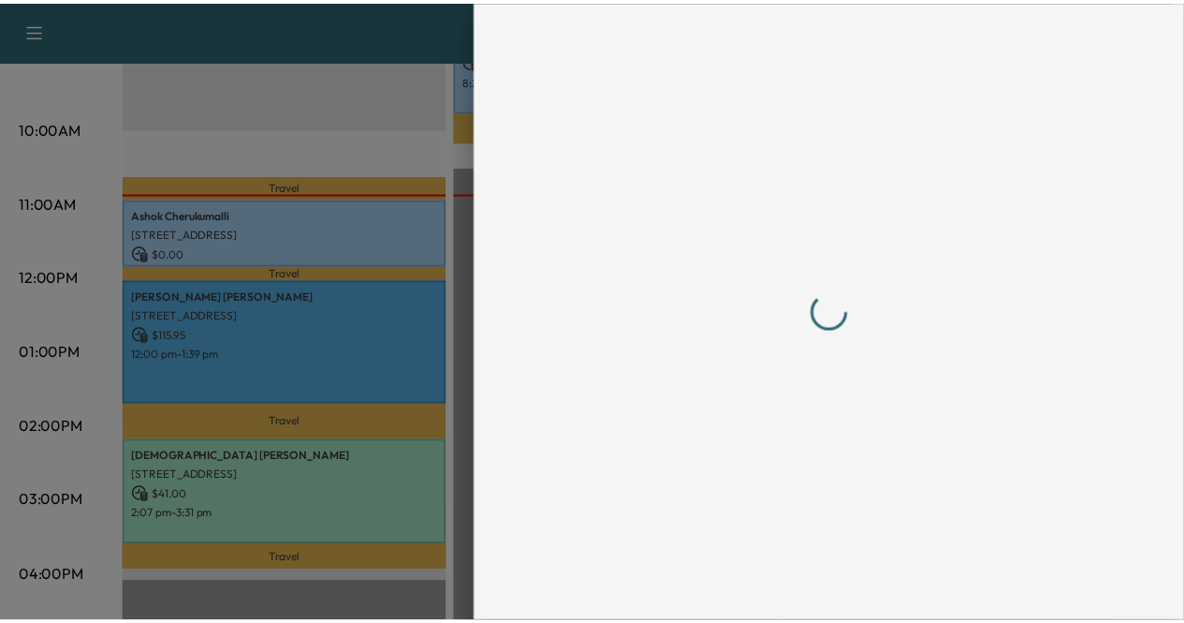
scroll to position [0, 0]
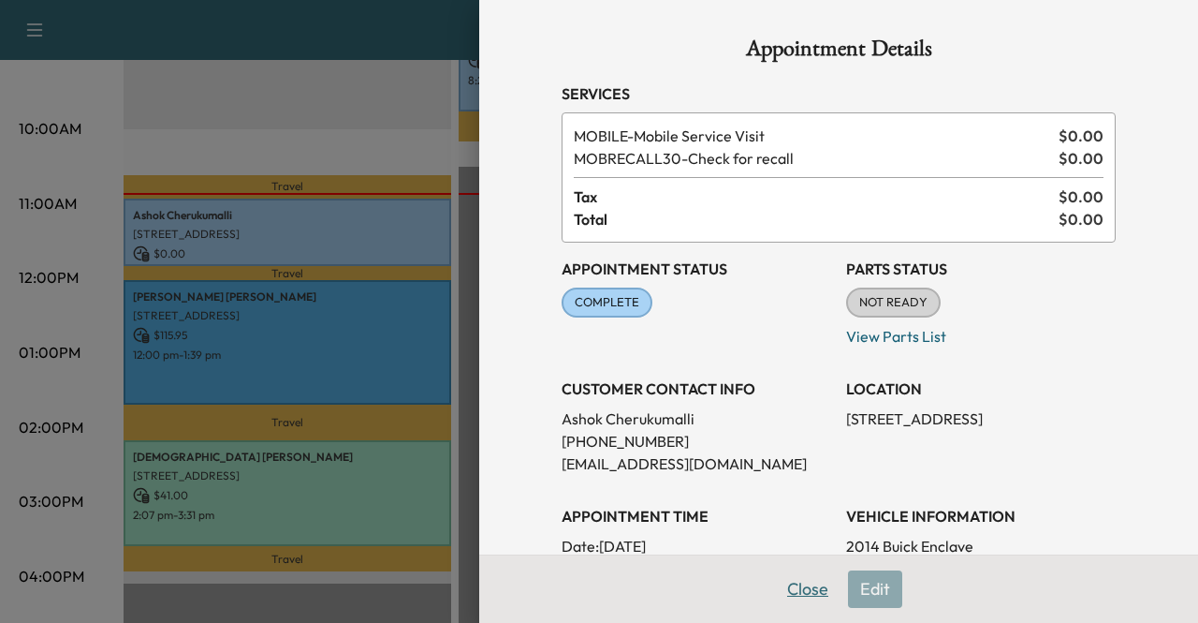
click at [813, 598] on button "Close" at bounding box center [808, 588] width 66 height 37
